Goal: Communication & Community: Answer question/provide support

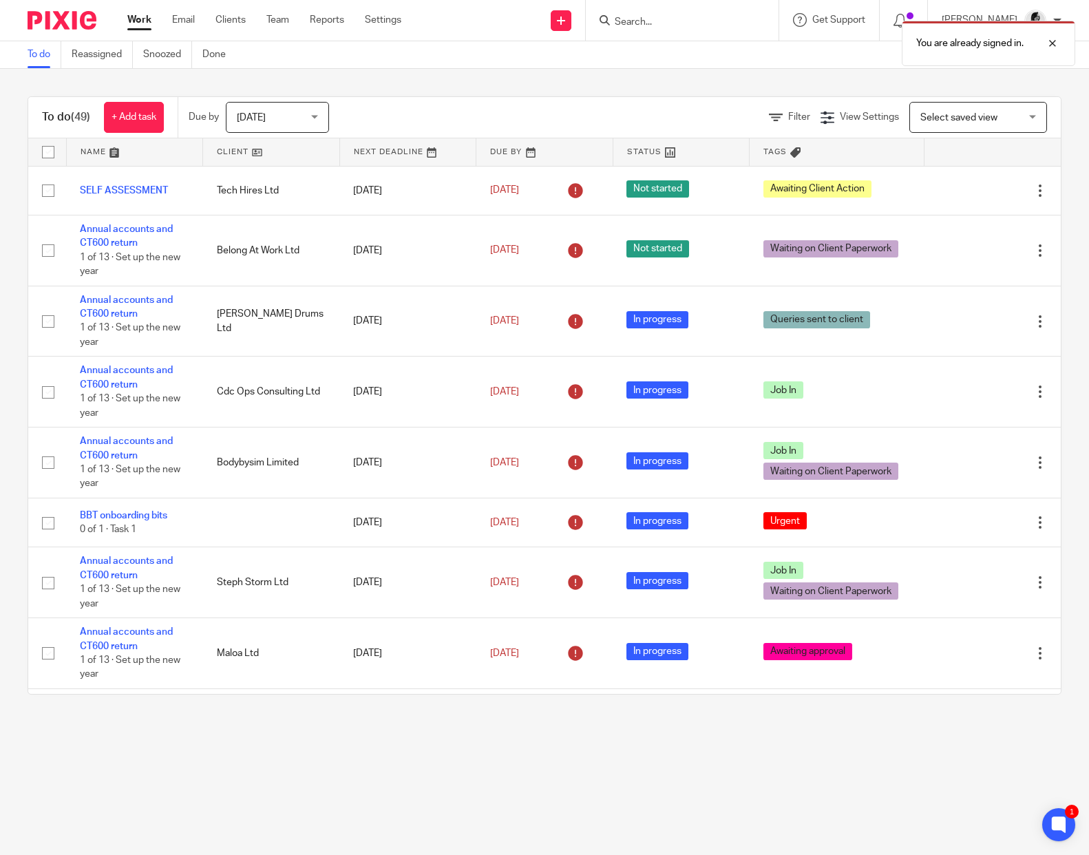
click at [676, 25] on div "You are already signed in." at bounding box center [809, 40] width 531 height 52
click at [662, 23] on div "You are already signed in." at bounding box center [809, 40] width 531 height 52
click at [1056, 43] on div at bounding box center [1041, 43] width 37 height 17
click at [663, 19] on input "Search" at bounding box center [675, 23] width 124 height 12
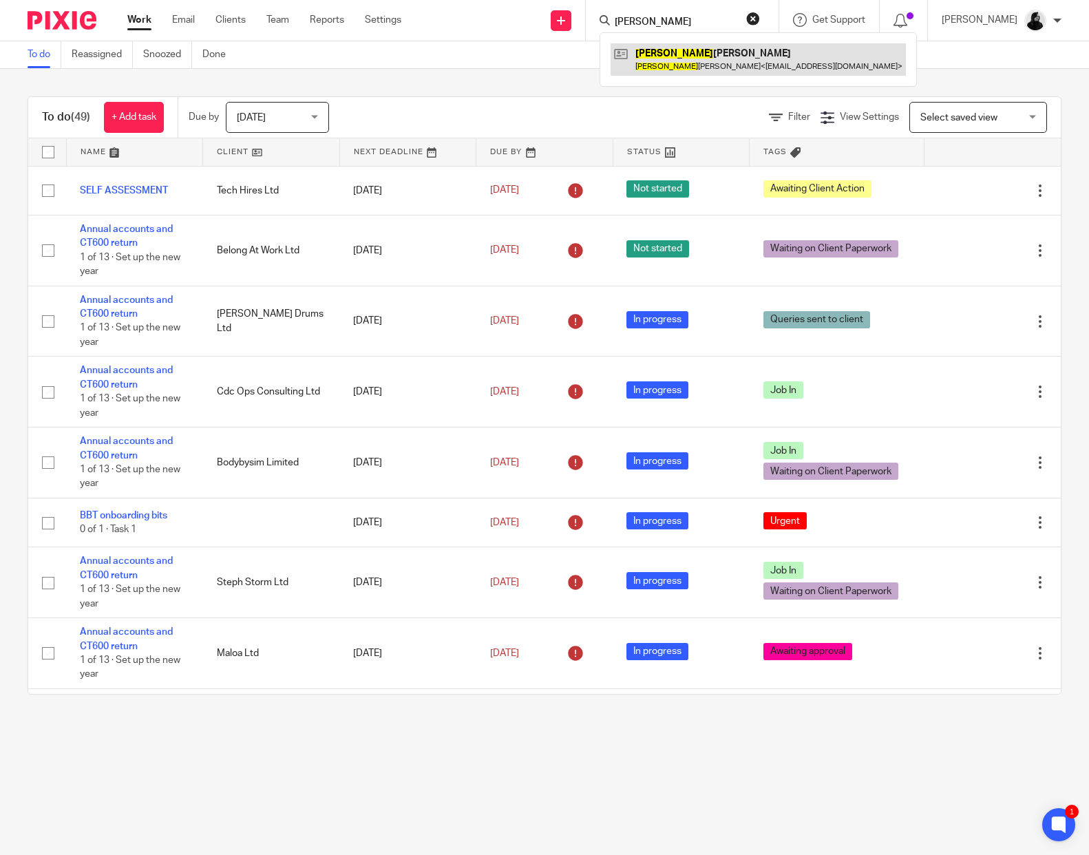
type input "nicola"
click at [665, 61] on link at bounding box center [757, 59] width 295 height 32
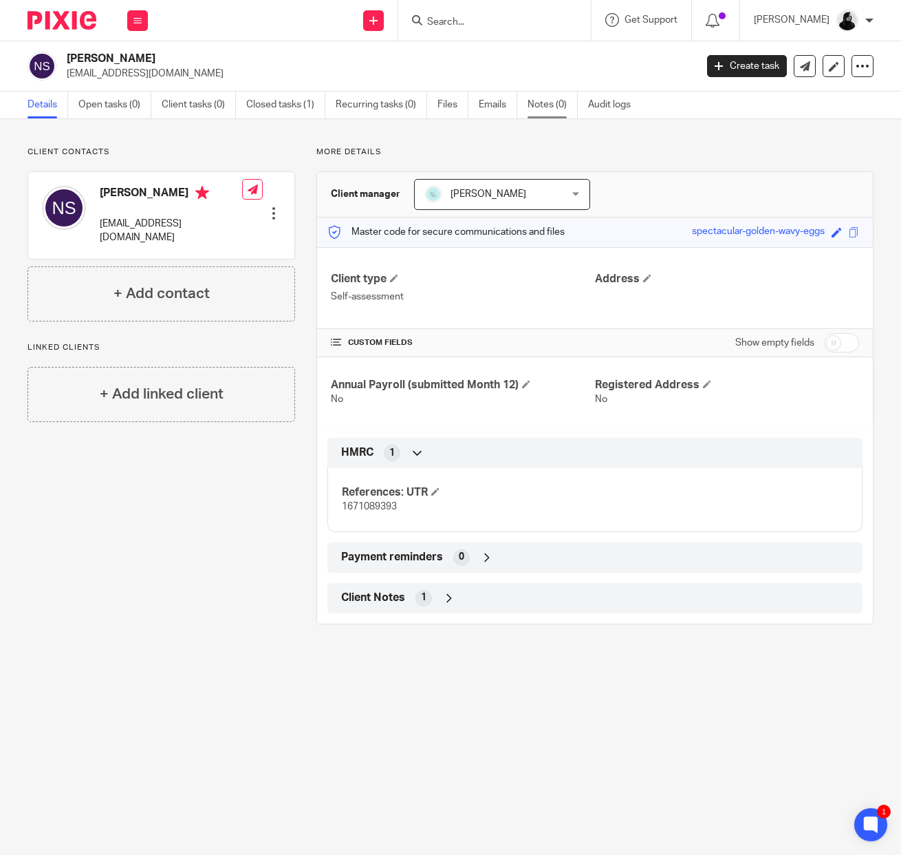
click at [573, 101] on link "Notes (0)" at bounding box center [553, 105] width 50 height 27
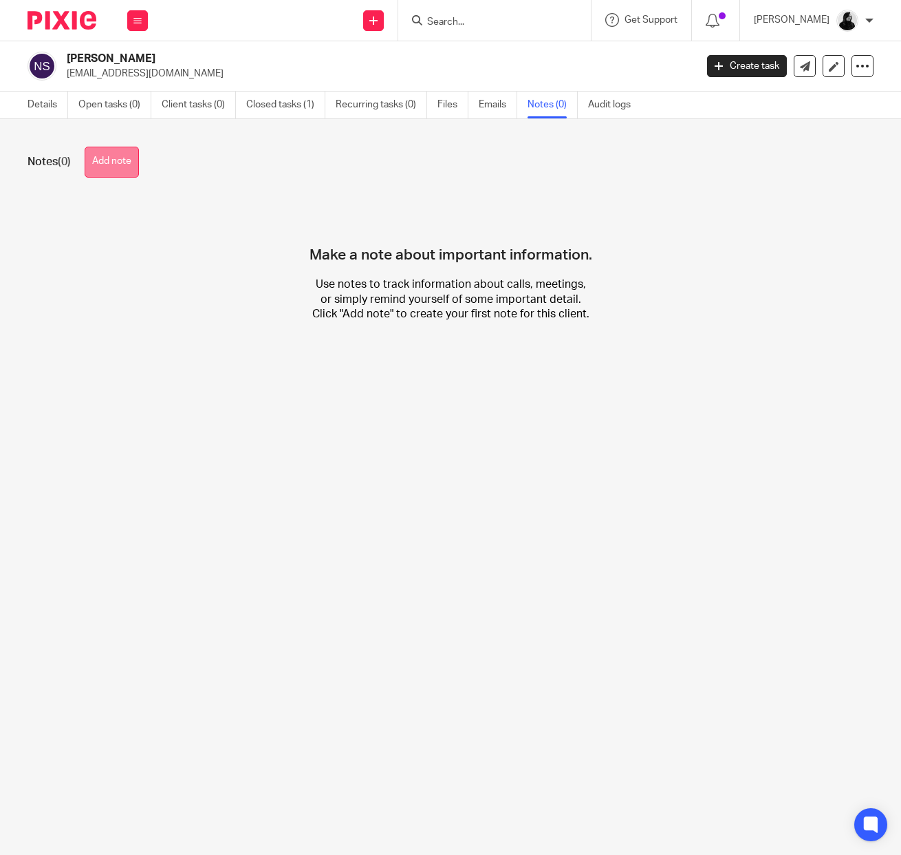
click at [127, 177] on button "Add note" at bounding box center [112, 162] width 54 height 31
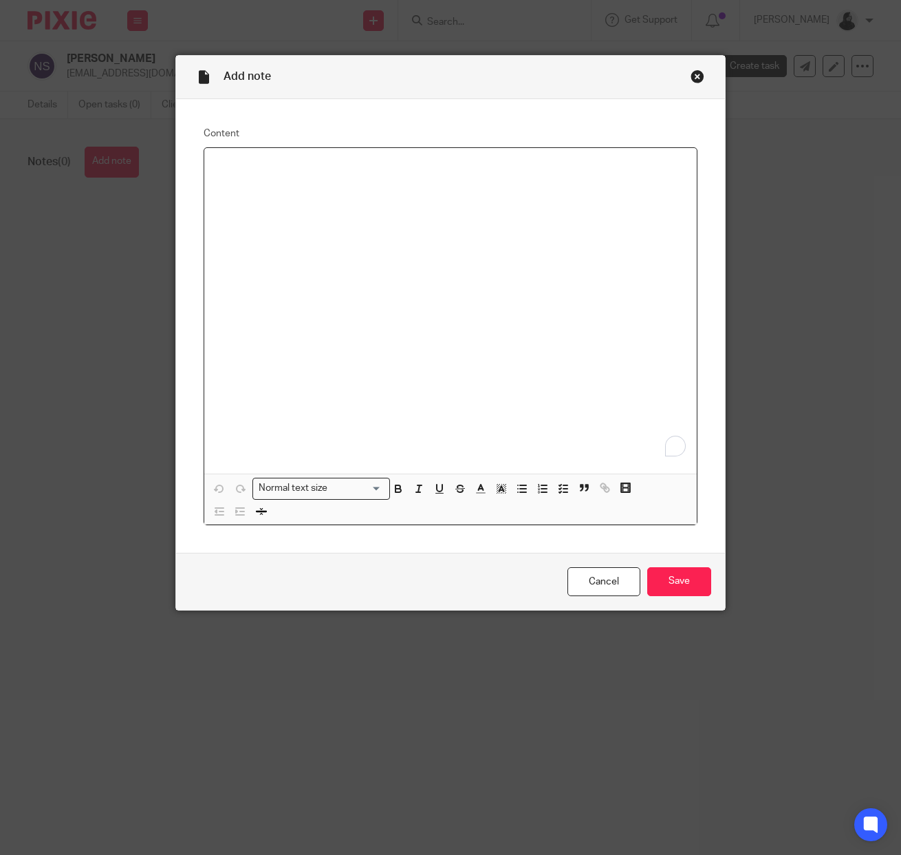
click at [307, 193] on div "To enrich screen reader interactions, please activate Accessibility in Grammarl…" at bounding box center [450, 310] width 493 height 325
click at [693, 83] on div "Close this dialog window" at bounding box center [698, 76] width 14 height 14
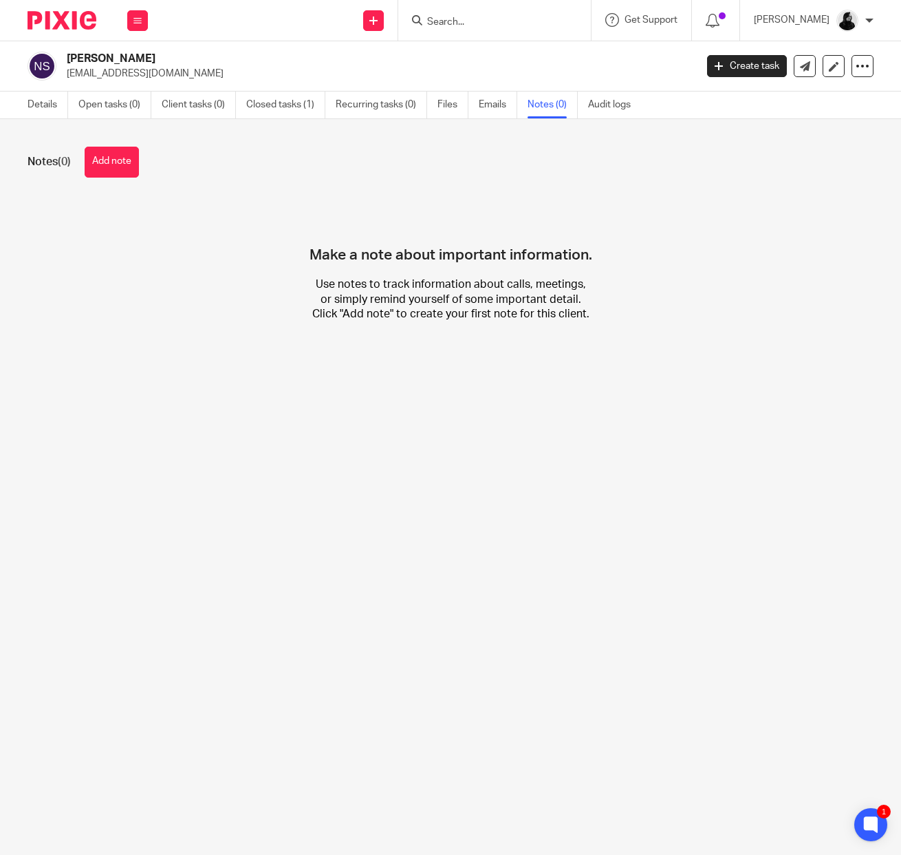
drag, startPoint x: 195, startPoint y: 74, endPoint x: 66, endPoint y: 79, distance: 129.5
click at [65, 79] on div "Nicola Sontag mahounippon@gmail.com" at bounding box center [357, 66] width 659 height 29
copy p "[EMAIL_ADDRESS][DOMAIN_NAME]"
click at [120, 149] on button "Add note" at bounding box center [112, 162] width 54 height 31
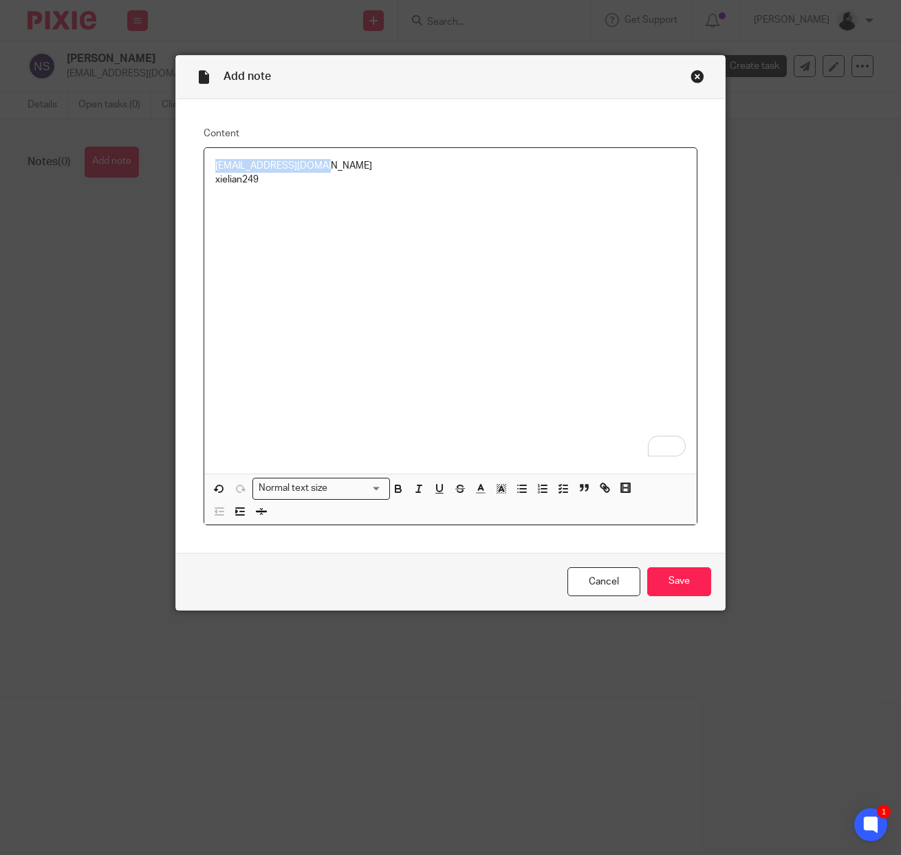
drag, startPoint x: 374, startPoint y: 172, endPoint x: 197, endPoint y: 171, distance: 176.2
click at [198, 171] on div "Content mahounippon@gmail.com xielian249 Normal text size Loading... Remove Edi…" at bounding box center [450, 325] width 549 height 453
copy p "[EMAIL_ADDRESS][DOMAIN_NAME]"
drag, startPoint x: 277, startPoint y: 186, endPoint x: 129, endPoint y: 186, distance: 147.9
click at [129, 186] on div "Add note Content mahounippon@gmail.com xielian249 Normal text size Loading... R…" at bounding box center [450, 427] width 901 height 855
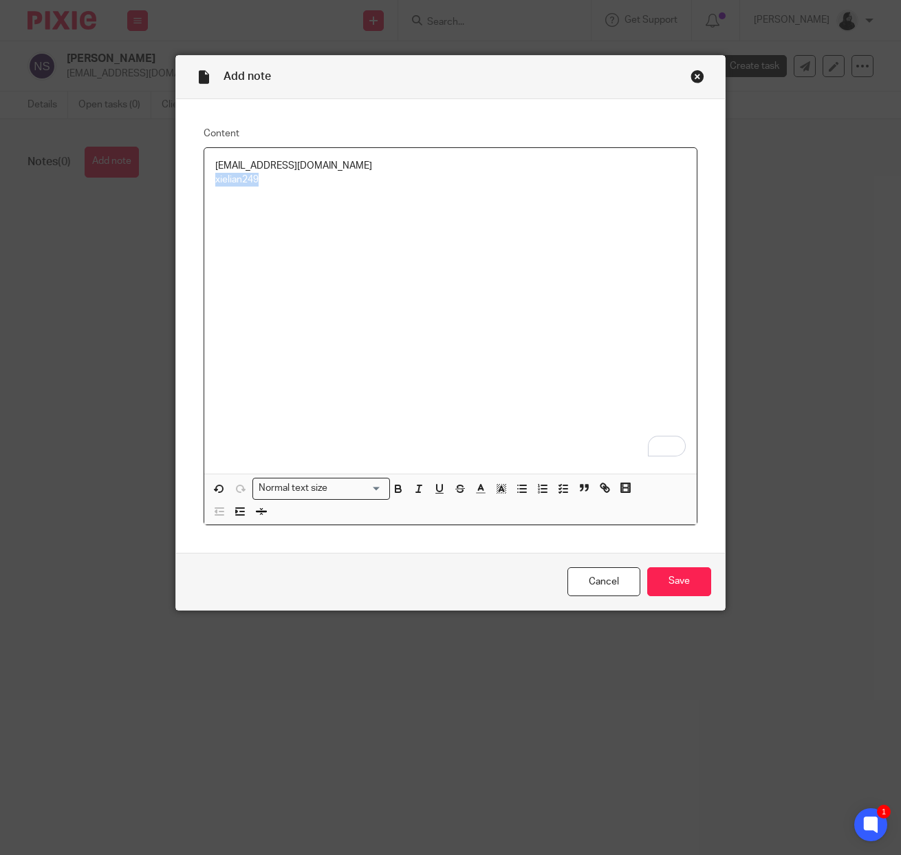
copy p "xielian249"
click at [347, 219] on div "mahounippon@gmail.com xielian249" at bounding box center [450, 310] width 493 height 325
drag, startPoint x: 274, startPoint y: 199, endPoint x: 209, endPoint y: 191, distance: 65.1
click at [209, 191] on div "Sqaurespace | mahounippon@gmail.com xielian249" at bounding box center [450, 310] width 493 height 325
click at [405, 228] on p "To enrich screen reader interactions, please activate Accessibility in Grammarl…" at bounding box center [450, 222] width 471 height 14
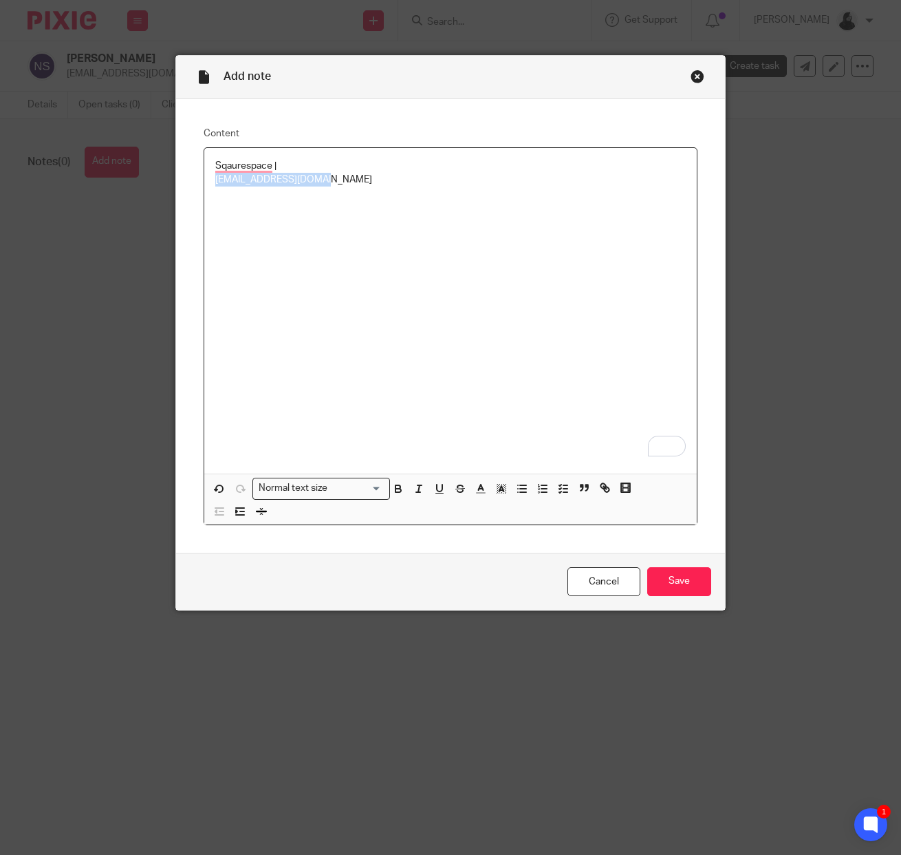
drag, startPoint x: 366, startPoint y: 186, endPoint x: 156, endPoint y: 186, distance: 210.6
click at [156, 186] on div "Add note Content Sqaurespace | mahounippon@gmail.com Normal text size Loading..…" at bounding box center [450, 427] width 901 height 855
click at [270, 180] on p "To enrich screen reader interactions, please activate Accessibility in Grammarl…" at bounding box center [450, 180] width 471 height 14
click at [310, 186] on p "[EMAIL_ADDRESS][DOMAIN_NAME]" at bounding box center [450, 180] width 471 height 14
drag, startPoint x: 300, startPoint y: 197, endPoint x: 164, endPoint y: 197, distance: 136.2
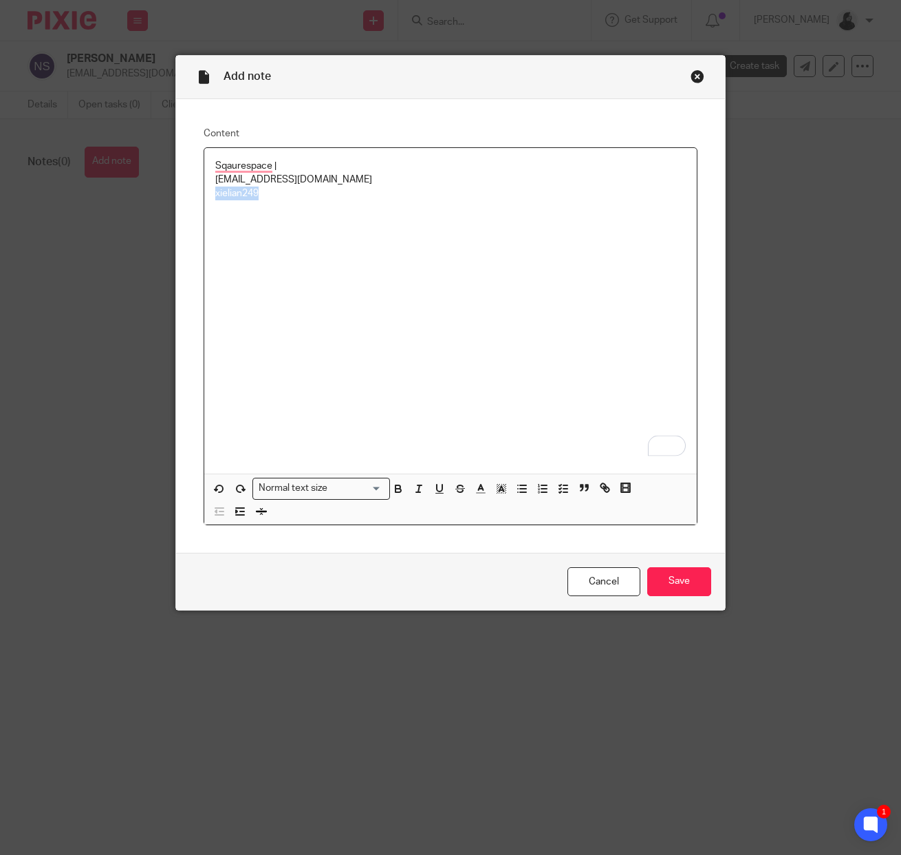
click at [164, 197] on div "Add note Content Sqaurespace | mahounippon@gmail.com xielian249 Normal text siz…" at bounding box center [450, 427] width 901 height 855
copy p "xielian249"
click at [689, 588] on input "Save" at bounding box center [680, 582] width 64 height 30
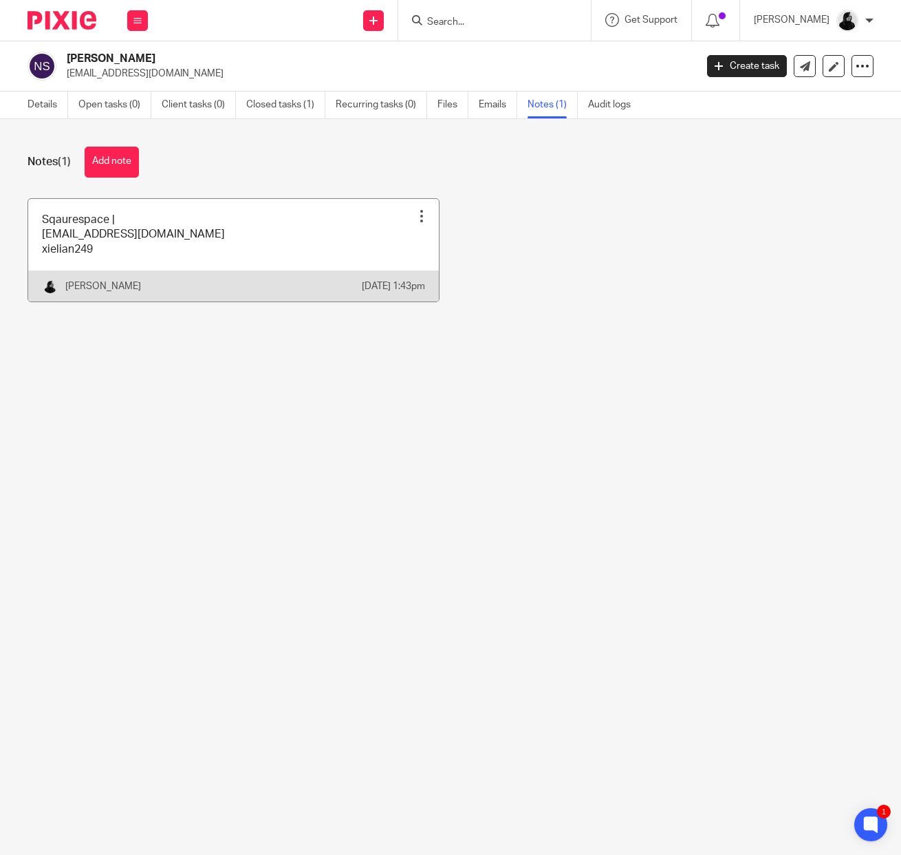
click at [209, 271] on link at bounding box center [233, 250] width 411 height 103
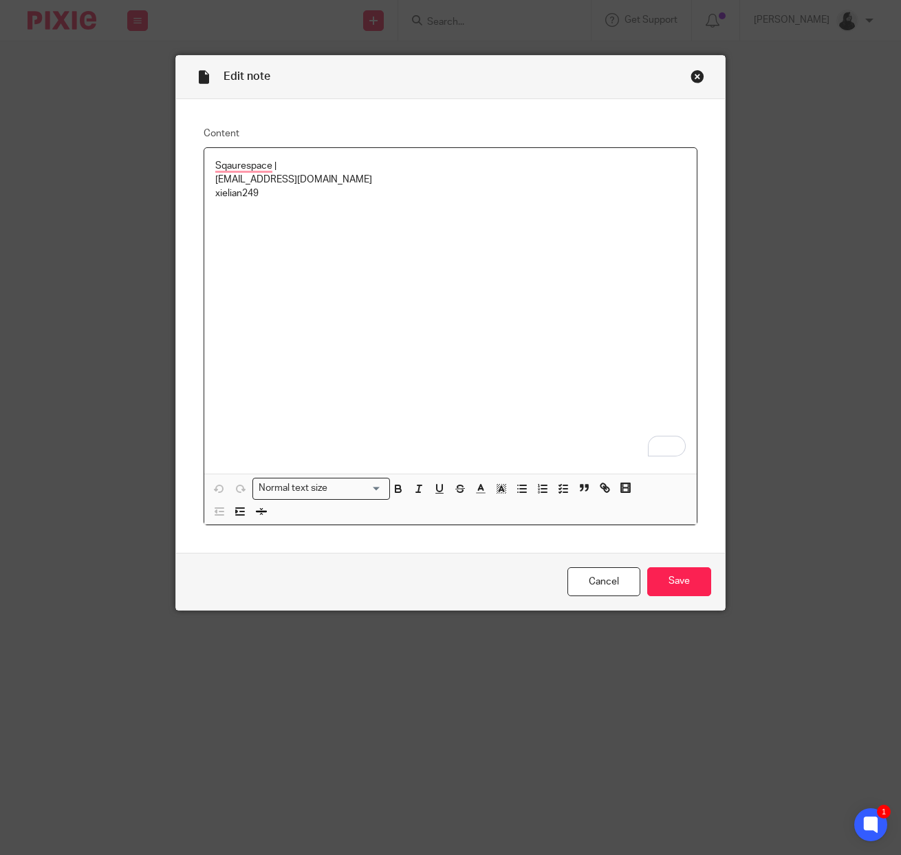
click at [359, 208] on p "To enrich screen reader interactions, please activate Accessibility in Grammarl…" at bounding box center [450, 229] width 471 height 56
drag, startPoint x: 358, startPoint y: 195, endPoint x: 99, endPoint y: 195, distance: 258.7
click at [99, 195] on div "Edit note Content Sqaurespace | mahounippon@gmail.com xielian249 Normal text si…" at bounding box center [450, 427] width 901 height 855
copy p "xielian249"
click at [689, 584] on input "Save" at bounding box center [680, 582] width 64 height 30
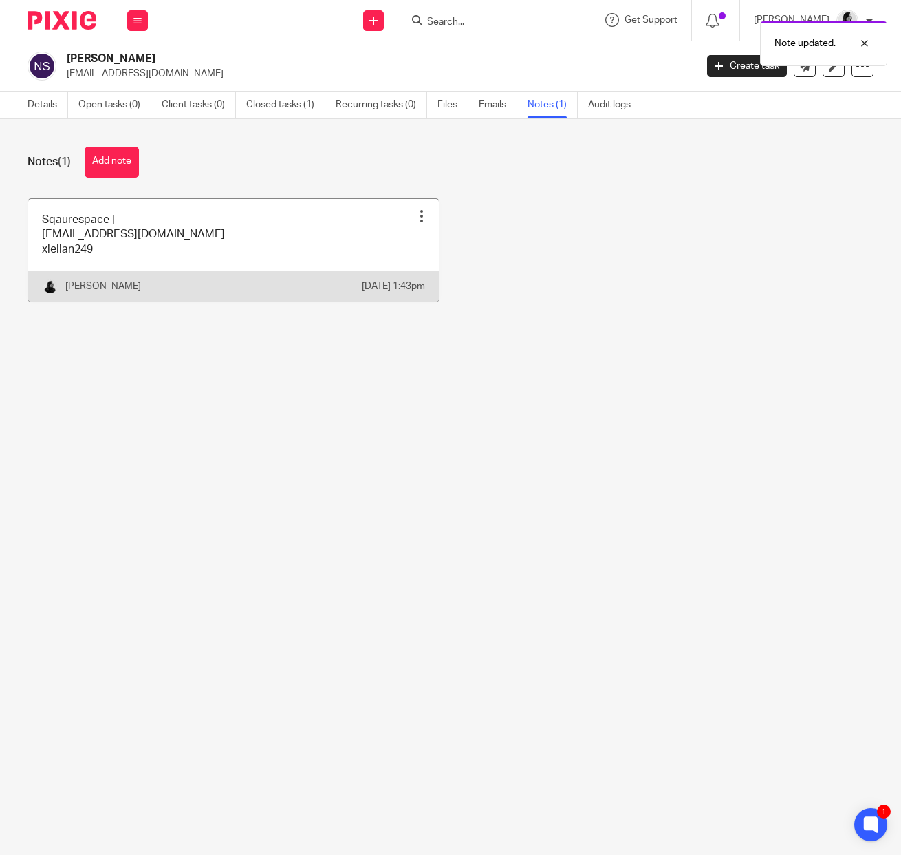
click at [246, 264] on link at bounding box center [233, 250] width 411 height 103
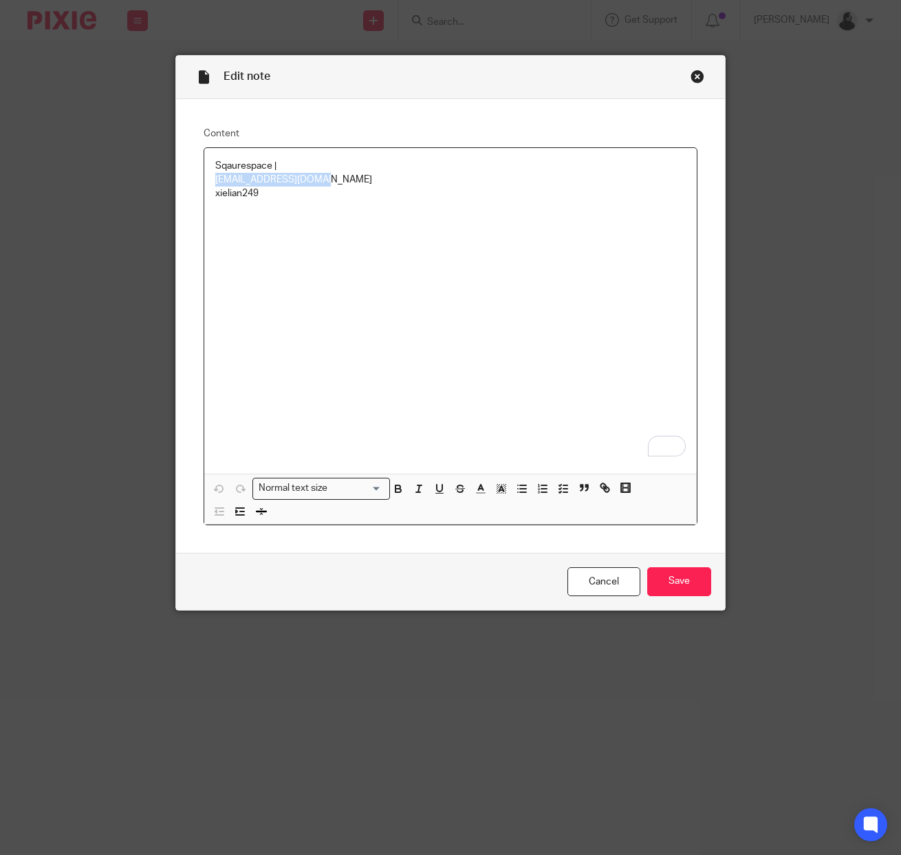
drag, startPoint x: 336, startPoint y: 180, endPoint x: 160, endPoint y: 180, distance: 176.2
click at [160, 180] on div "Edit note Content Sqaurespace | mahounippon@gmail.com xielian249 Normal text si…" at bounding box center [450, 427] width 901 height 855
copy p "[EMAIL_ADDRESS][DOMAIN_NAME]"
click at [257, 215] on p "To enrich screen reader interactions, please activate Accessibility in Grammarl…" at bounding box center [450, 229] width 471 height 56
drag, startPoint x: 296, startPoint y: 196, endPoint x: 125, endPoint y: 196, distance: 170.7
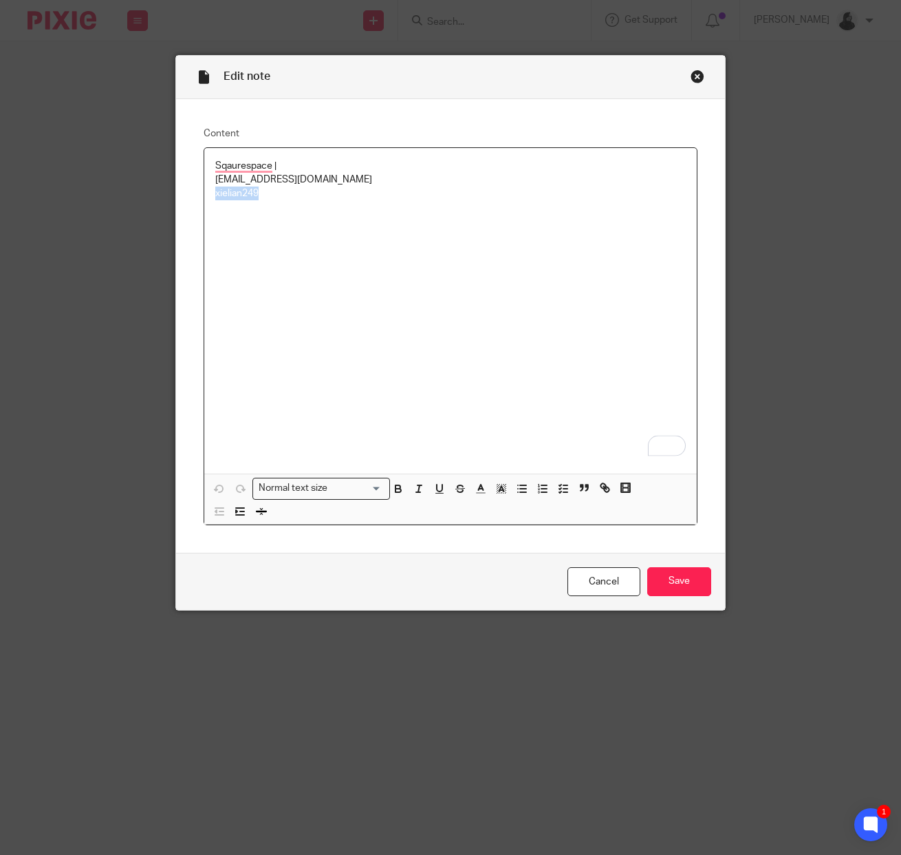
click at [125, 196] on div "Edit note Content Sqaurespace | mahounippon@gmail.com xielian249 Normal text si…" at bounding box center [450, 427] width 901 height 855
copy p "xielian249"
click at [436, 172] on p "Sqaurespace |" at bounding box center [450, 166] width 471 height 14
drag, startPoint x: 374, startPoint y: 180, endPoint x: 45, endPoint y: 178, distance: 329.6
click at [45, 178] on div "Edit note Content Sqaurespace | mahounippon@gmail.com xielian249 Normal text si…" at bounding box center [450, 427] width 901 height 855
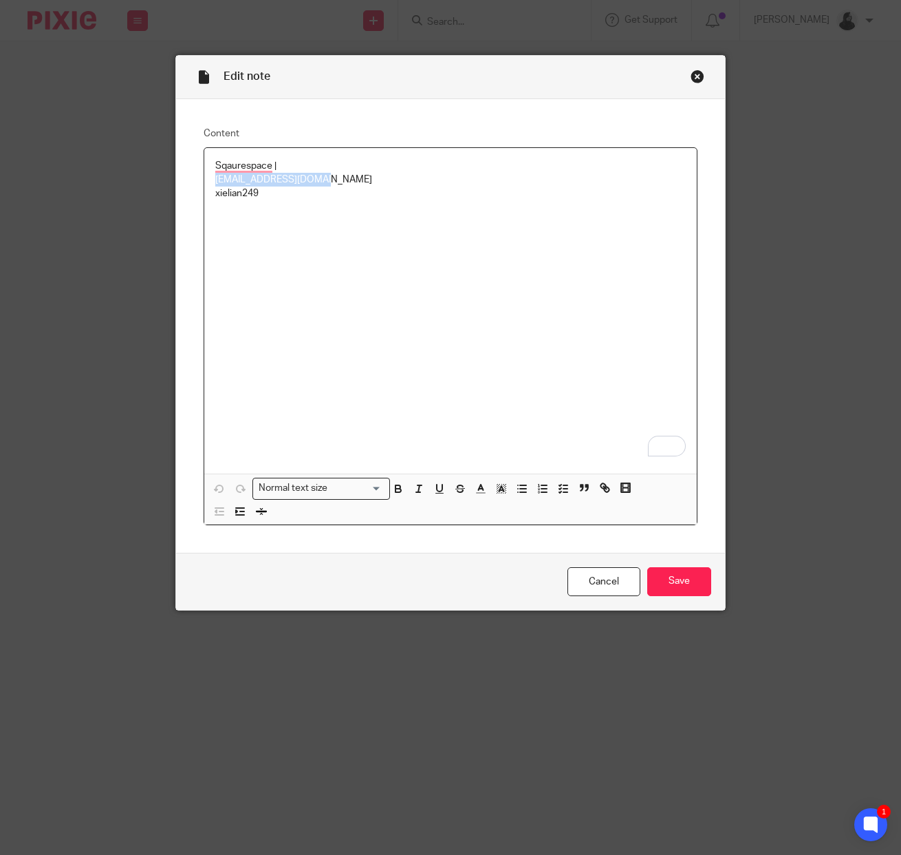
copy p "[EMAIL_ADDRESS][DOMAIN_NAME]"
click at [324, 213] on p "To enrich screen reader interactions, please activate Accessibility in Grammarl…" at bounding box center [450, 229] width 471 height 56
drag, startPoint x: 301, startPoint y: 193, endPoint x: 19, endPoint y: 193, distance: 282.1
click at [47, 193] on div "Edit note Content Sqaurespace | mahounippon@gmail.com xielian249 Normal text si…" at bounding box center [450, 427] width 901 height 855
copy p "xielian249"
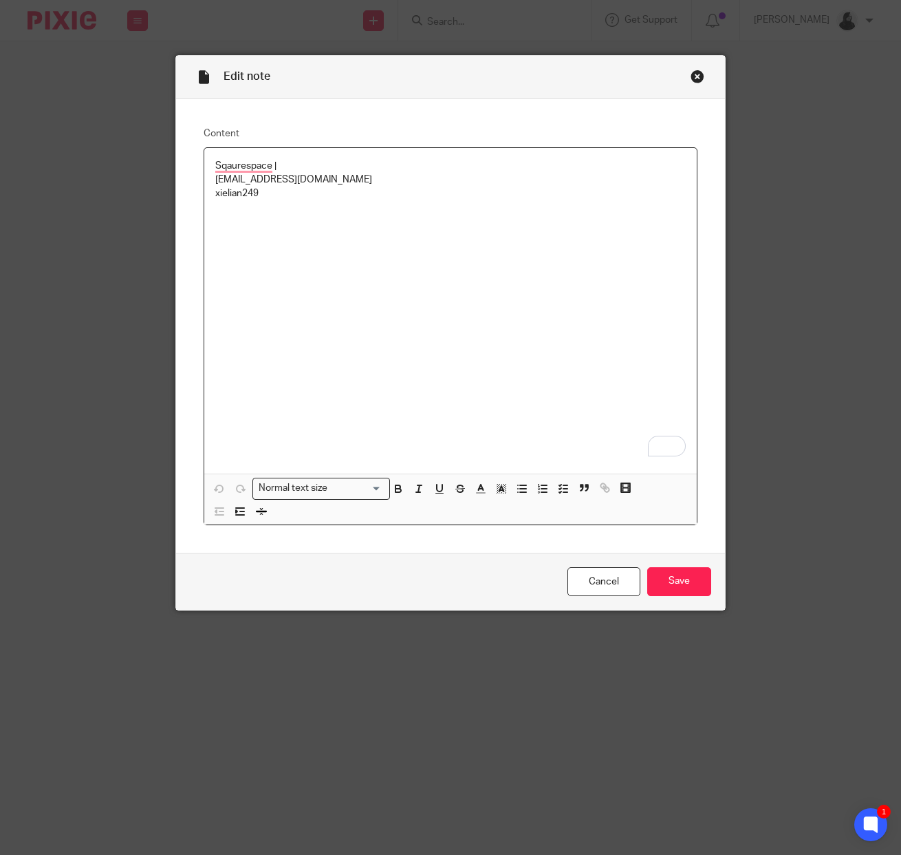
click at [628, 291] on div "Sqaurespace | mahounippon@gmail.com xielian249" at bounding box center [450, 310] width 493 height 325
click at [680, 590] on input "Save" at bounding box center [680, 582] width 64 height 30
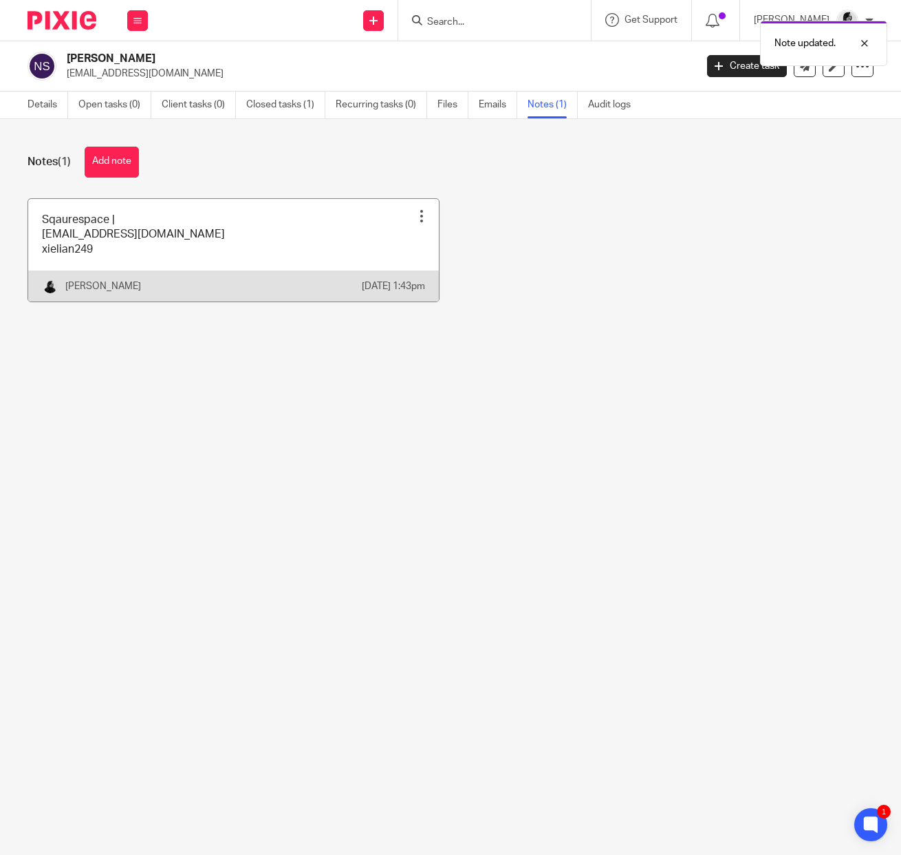
click at [175, 268] on link at bounding box center [233, 250] width 411 height 103
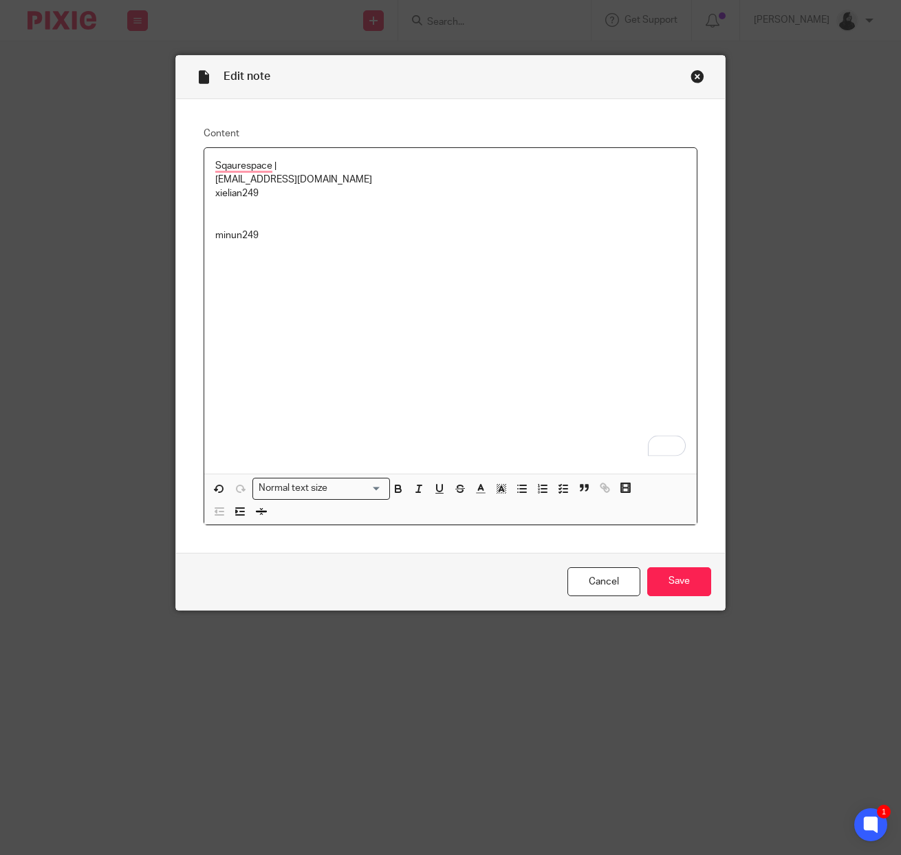
drag, startPoint x: 349, startPoint y: 248, endPoint x: 163, endPoint y: 247, distance: 185.8
click at [162, 247] on div "Edit note Content Sqaurespace | [EMAIL_ADDRESS][DOMAIN_NAME] xielian249 minun24…" at bounding box center [450, 427] width 901 height 855
click at [226, 242] on p "minun249" at bounding box center [450, 256] width 471 height 56
copy p "minun249"
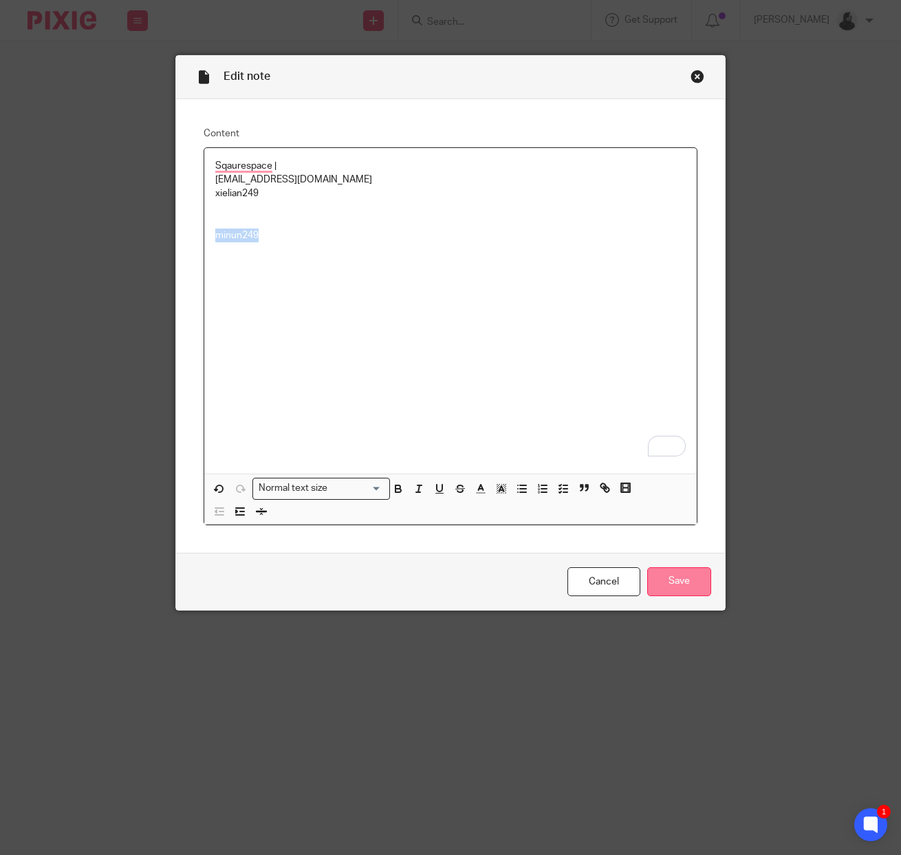
click at [693, 581] on input "Save" at bounding box center [680, 582] width 64 height 30
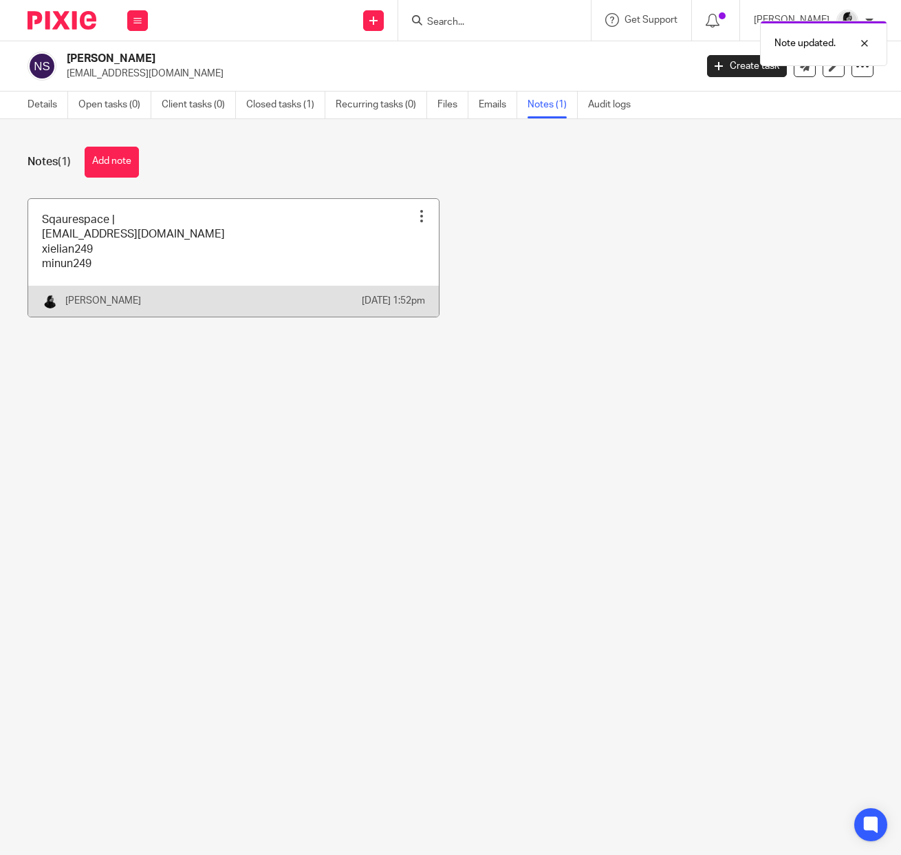
click at [118, 263] on link at bounding box center [233, 258] width 411 height 118
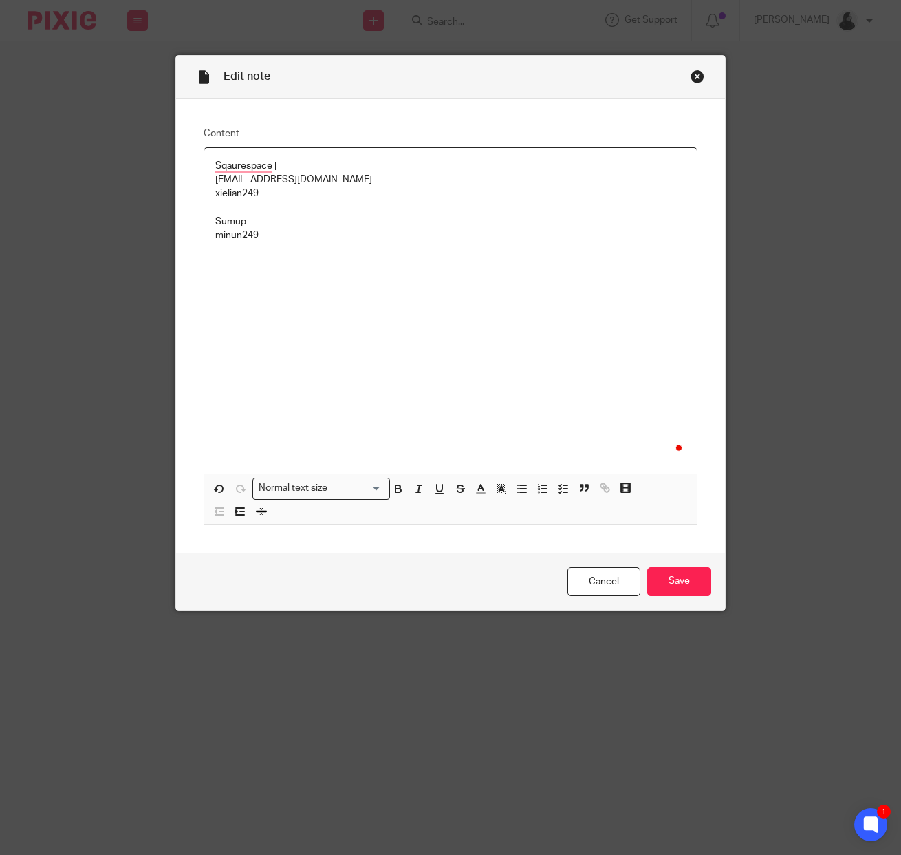
click at [338, 261] on p "minun249" at bounding box center [450, 256] width 471 height 56
click at [681, 588] on input "Save" at bounding box center [680, 582] width 64 height 30
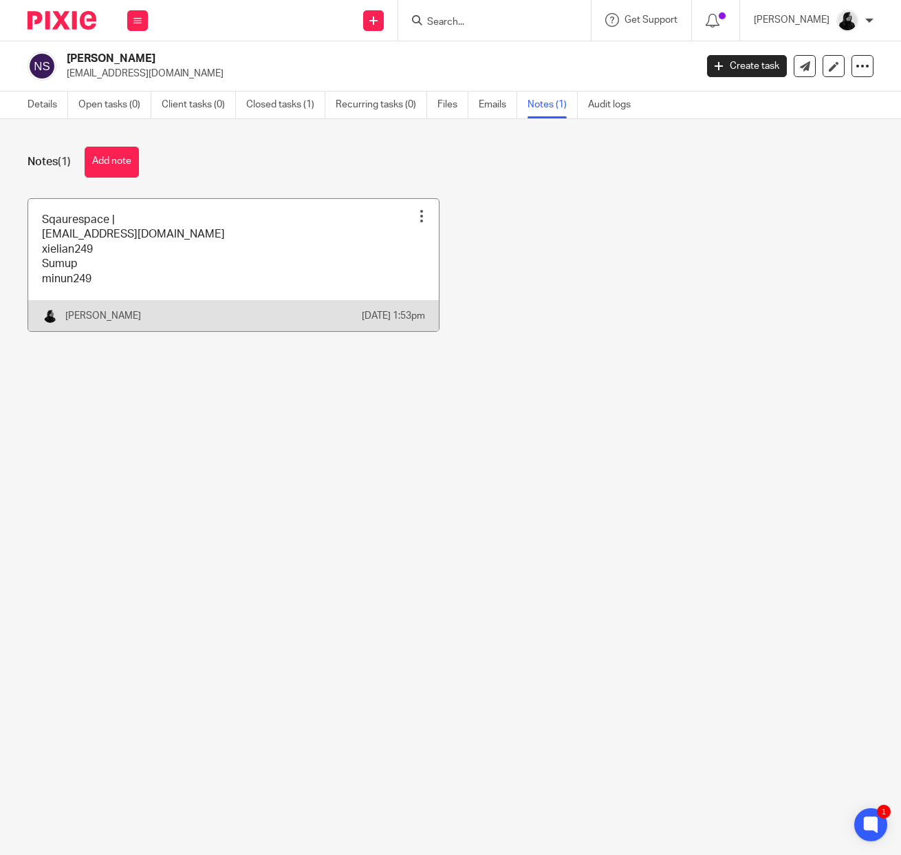
click at [308, 324] on div "[PERSON_NAME]" at bounding box center [202, 316] width 320 height 17
click at [218, 309] on link at bounding box center [233, 265] width 411 height 132
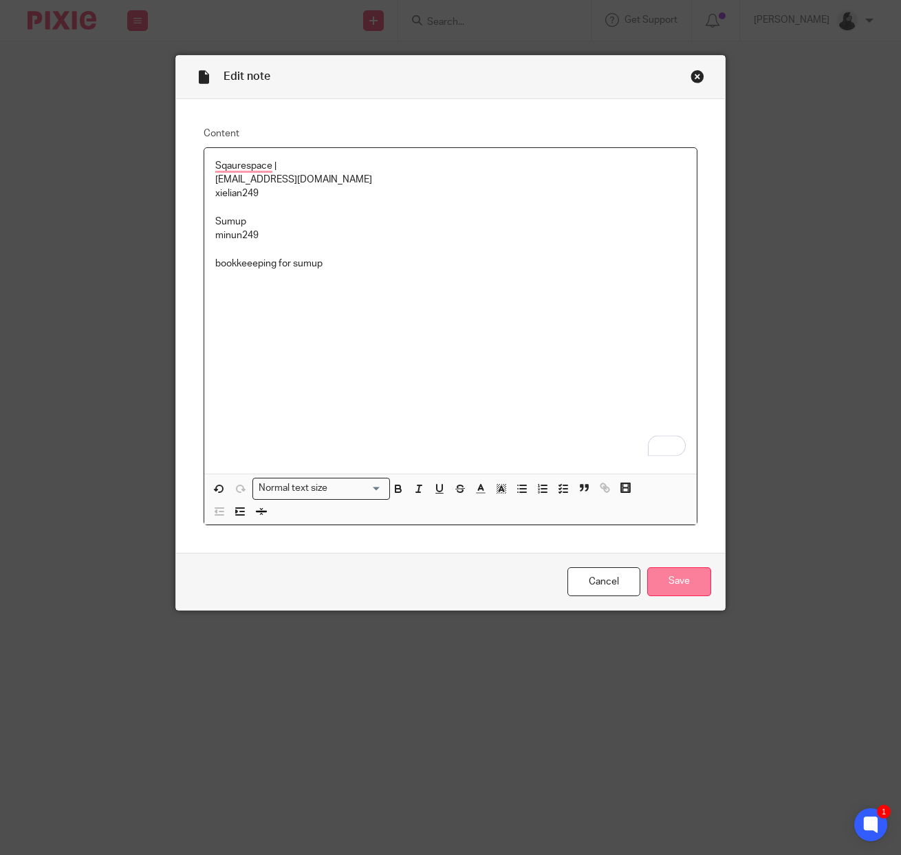
click at [700, 575] on input "Save" at bounding box center [680, 582] width 64 height 30
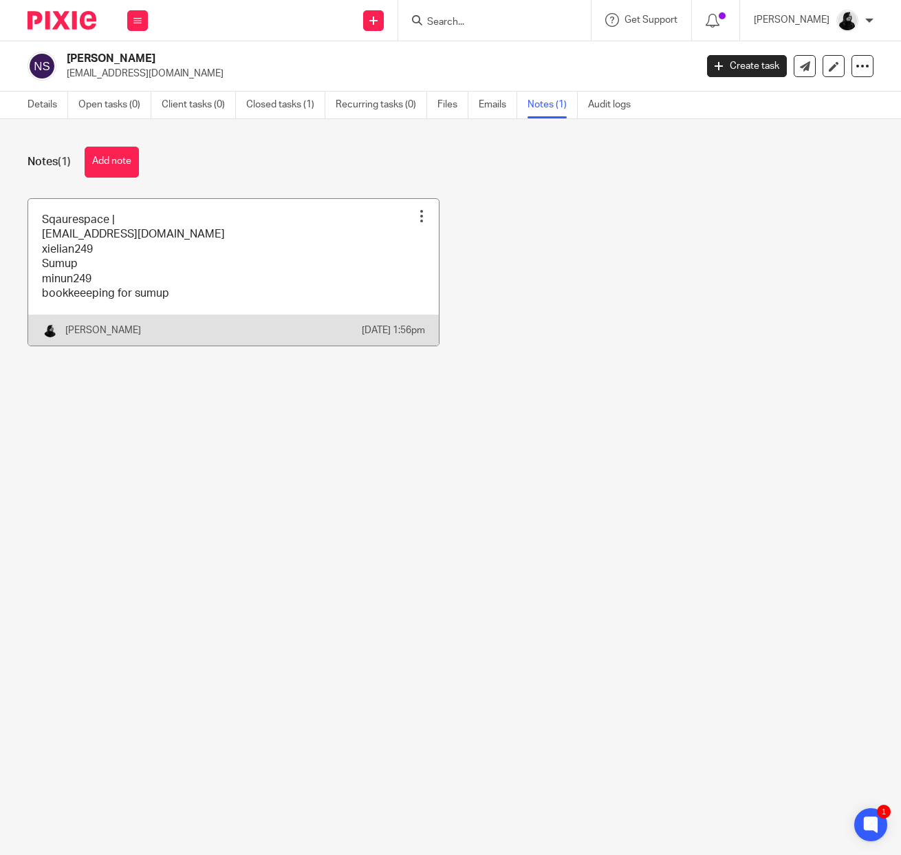
click at [215, 244] on link at bounding box center [233, 272] width 411 height 147
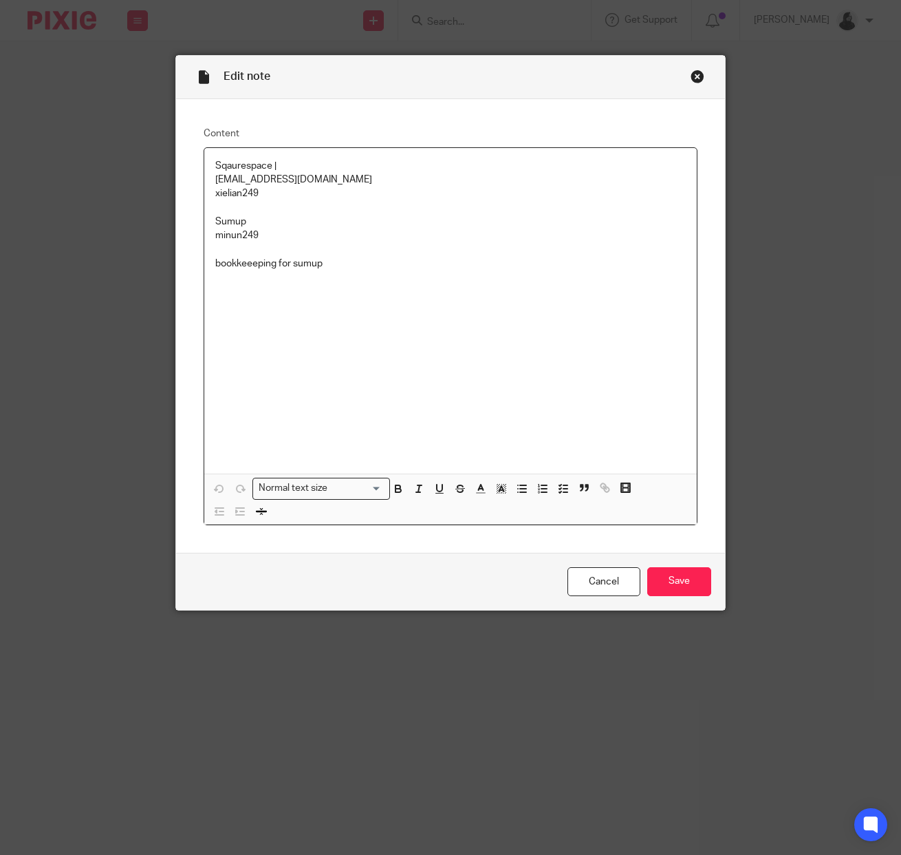
click at [423, 248] on p "minun249" at bounding box center [450, 242] width 471 height 28
click at [388, 280] on p "bookkeeeping for sumup" at bounding box center [450, 271] width 471 height 28
click at [687, 579] on input "Save" at bounding box center [680, 582] width 64 height 30
